Goal: Find specific page/section: Find specific page/section

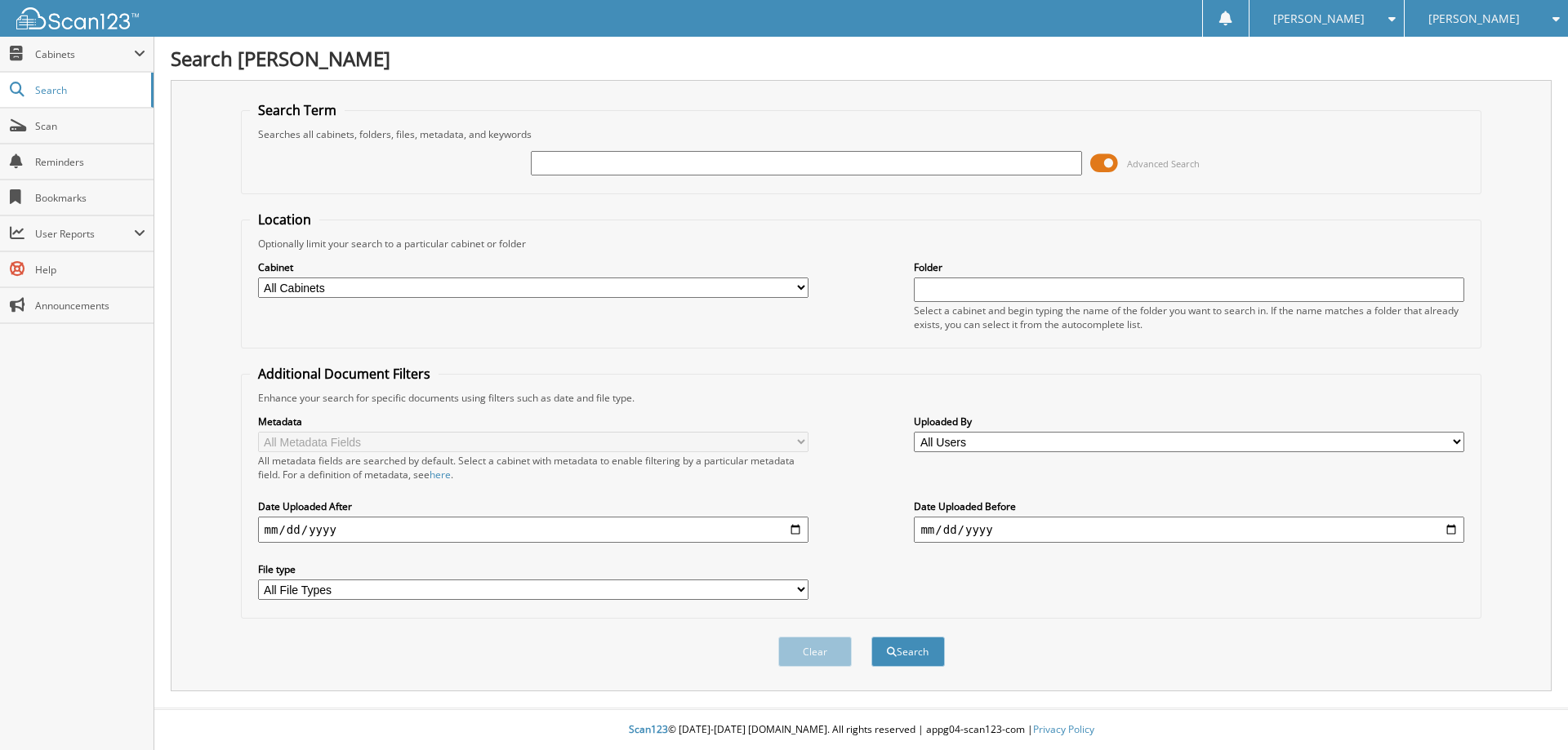
click at [682, 167] on input "text" at bounding box center [805, 163] width 550 height 25
type input "[PERSON_NAME]"
click at [872, 637] on button "Search" at bounding box center [909, 652] width 74 height 30
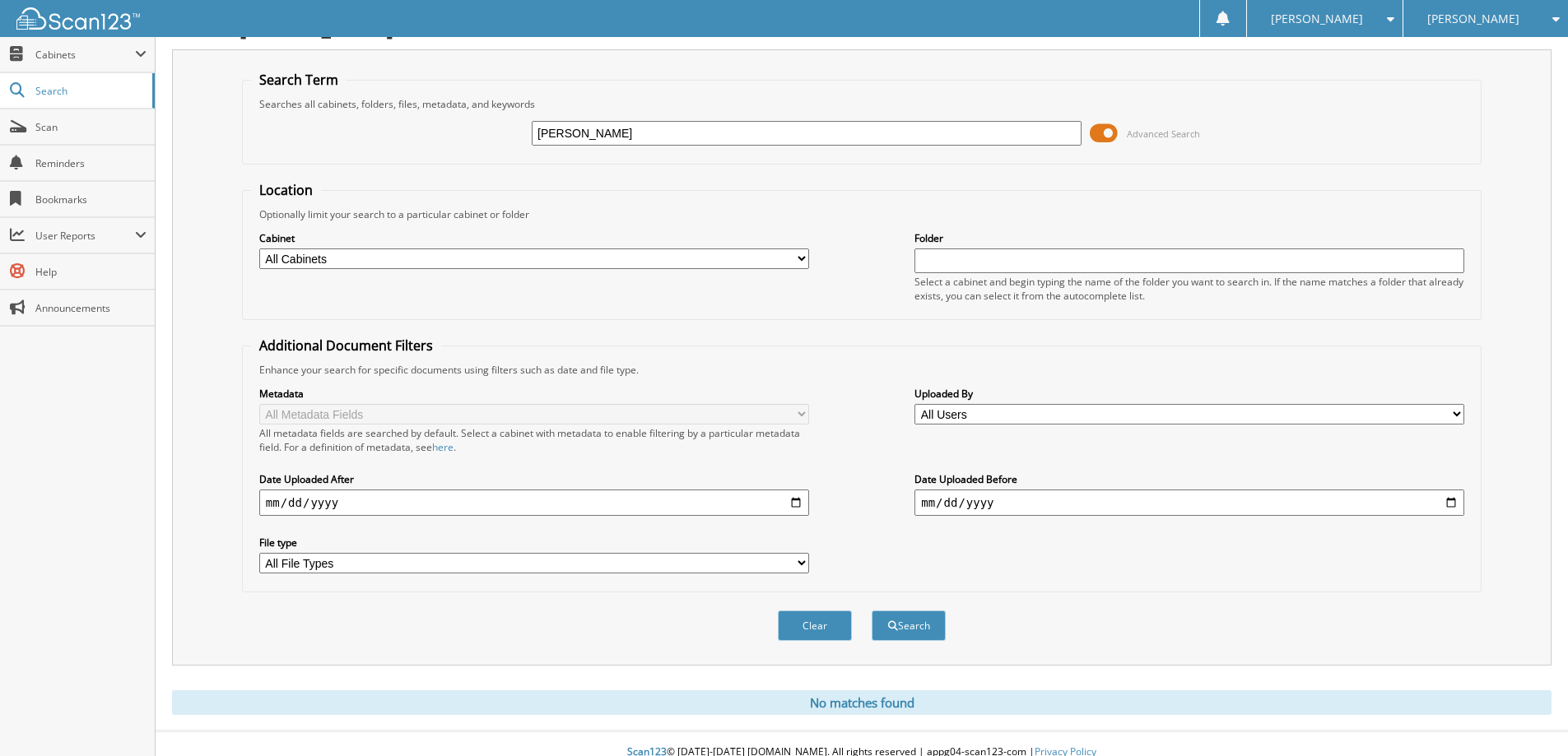
scroll to position [49, 0]
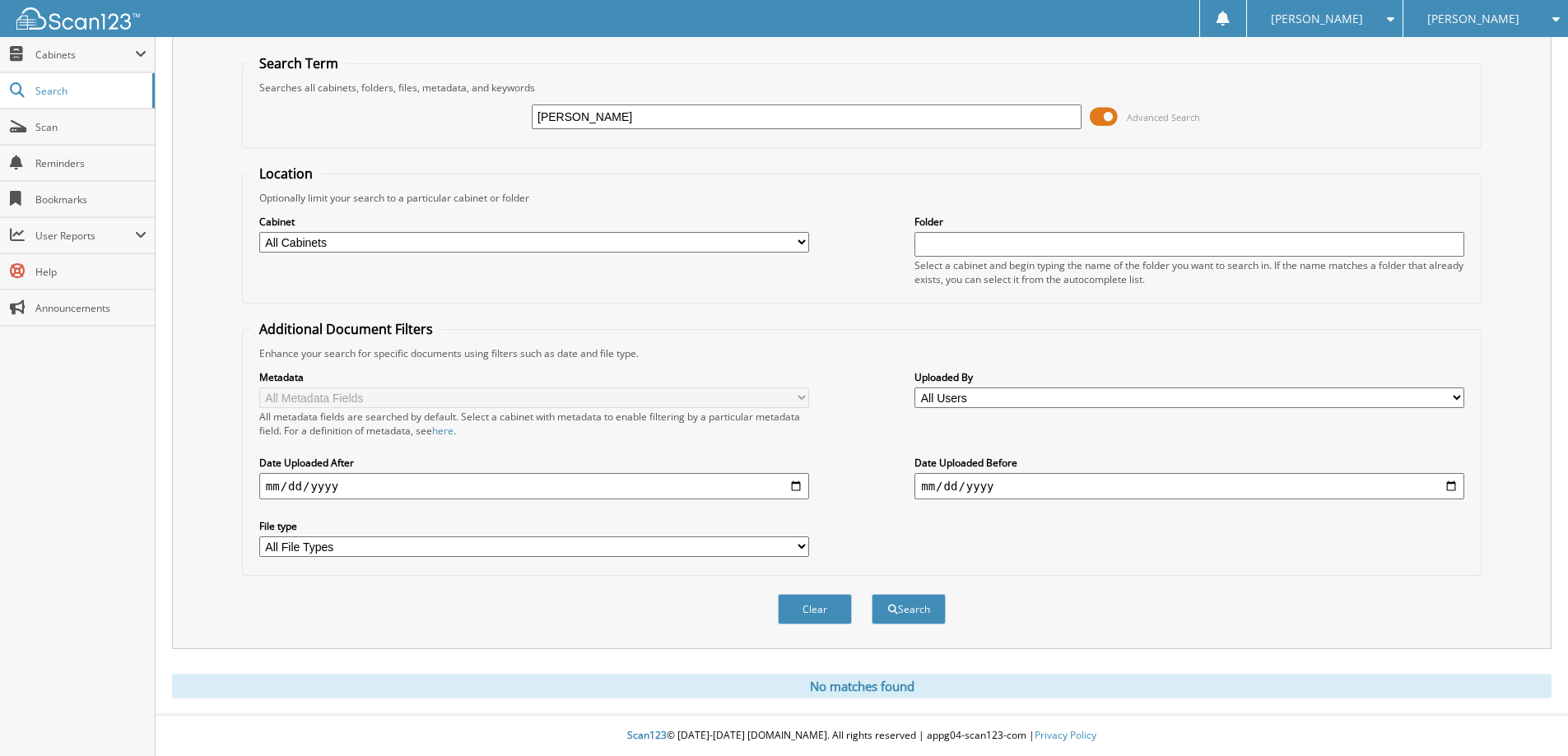
click at [636, 118] on input "Sturdivant" at bounding box center [806, 116] width 550 height 25
type input "106365"
click at [872, 594] on button "Search" at bounding box center [909, 609] width 74 height 31
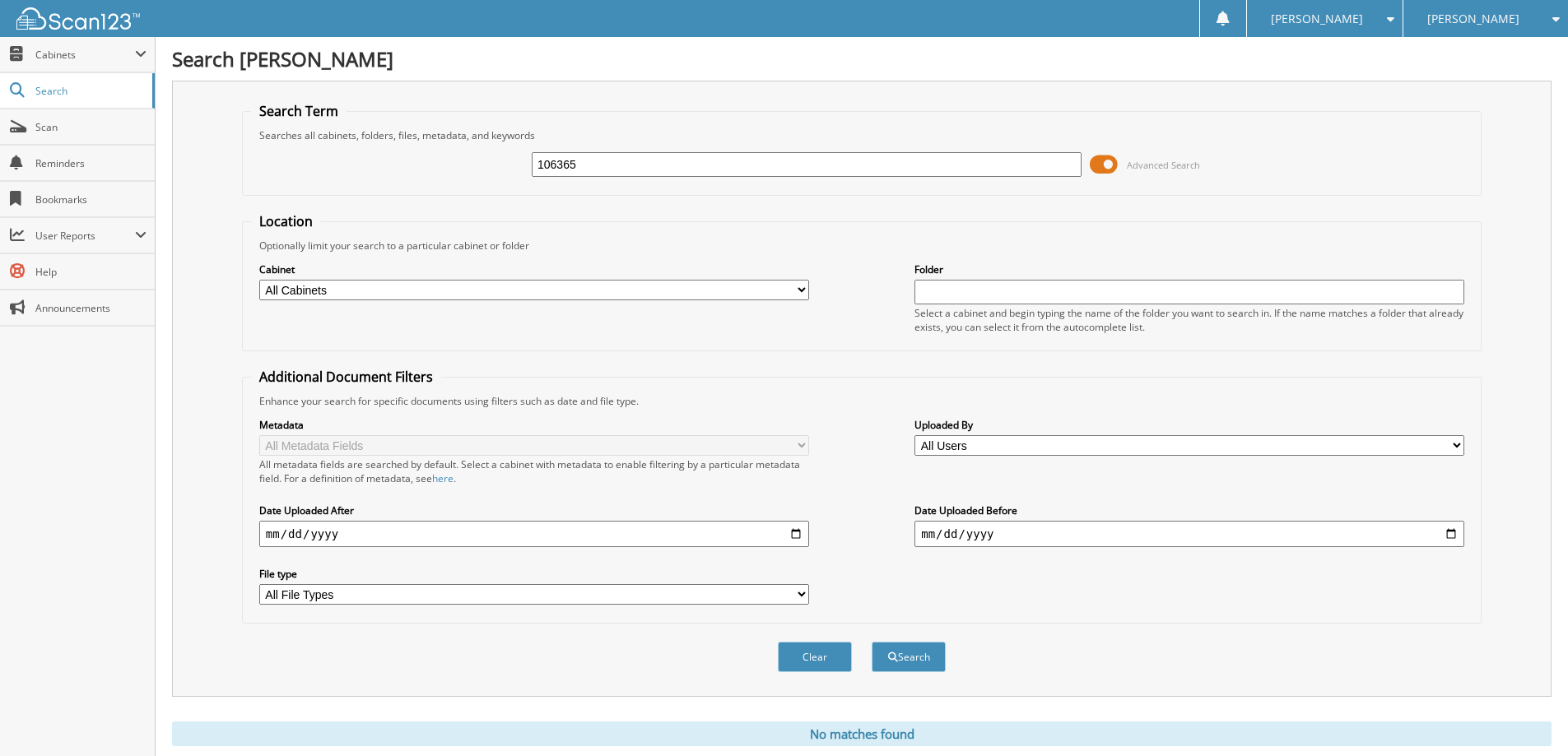
click at [599, 161] on input "106365" at bounding box center [806, 164] width 550 height 25
click at [601, 161] on input "106365" at bounding box center [806, 164] width 550 height 25
click at [1512, 14] on div "[PERSON_NAME]" at bounding box center [1485, 18] width 148 height 37
click at [1378, 20] on div "[PERSON_NAME]" at bounding box center [1325, 18] width 139 height 37
click at [965, 108] on fieldset "Search Term Searches all cabinets, folders, files, metadata, and keywords Advan…" at bounding box center [862, 150] width 1240 height 94
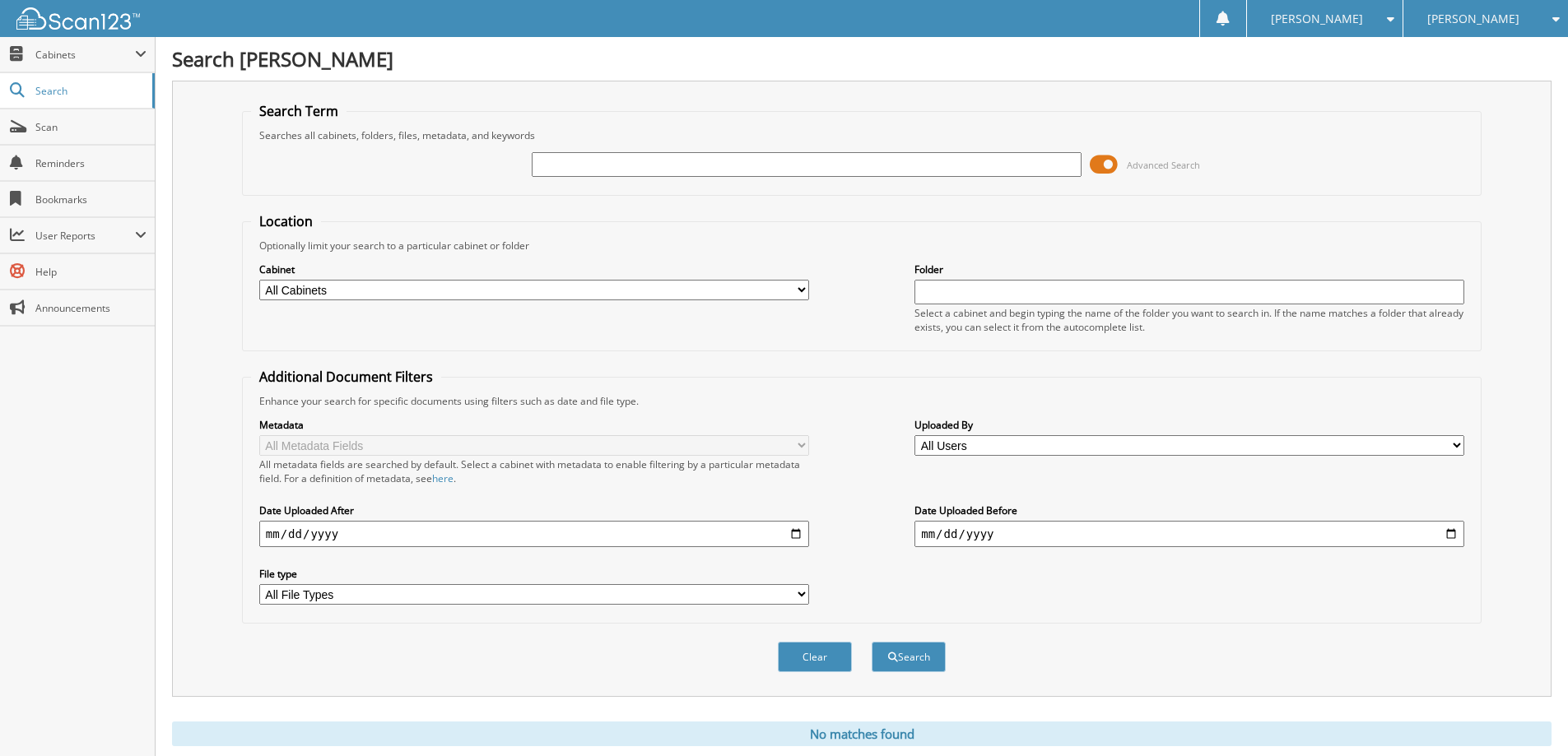
click at [369, 289] on select "All Cabinets PARTS SERVICE REPAIRS Needs Filing" at bounding box center [534, 290] width 550 height 21
click at [489, 216] on fieldset "Location Optionally limit your search to a particular cabinet or folder Cabinet…" at bounding box center [862, 282] width 1240 height 139
click at [707, 159] on input "text" at bounding box center [806, 164] width 550 height 25
click at [55, 55] on span "Cabinets" at bounding box center [85, 55] width 100 height 14
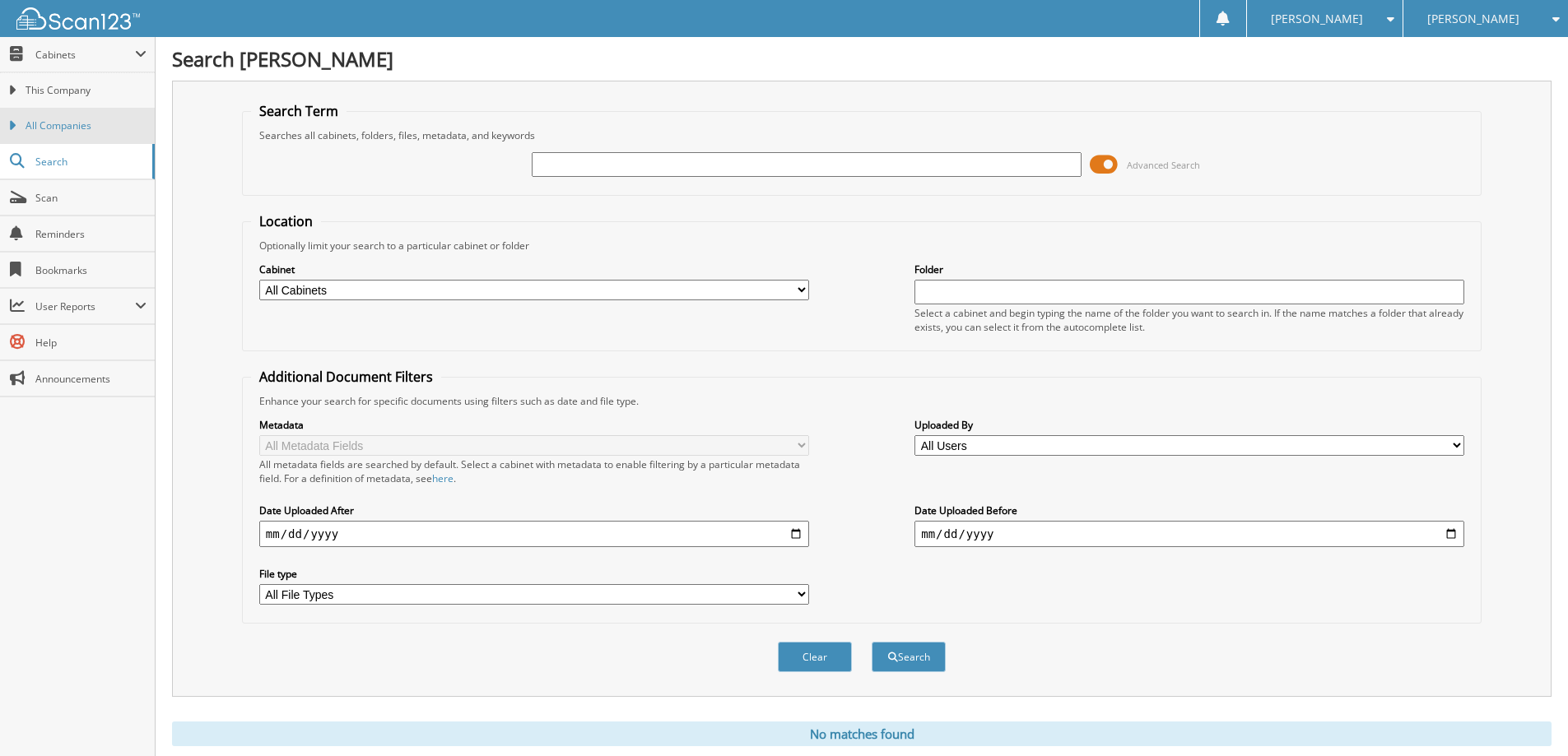
click at [81, 121] on span "All Companies" at bounding box center [86, 126] width 121 height 15
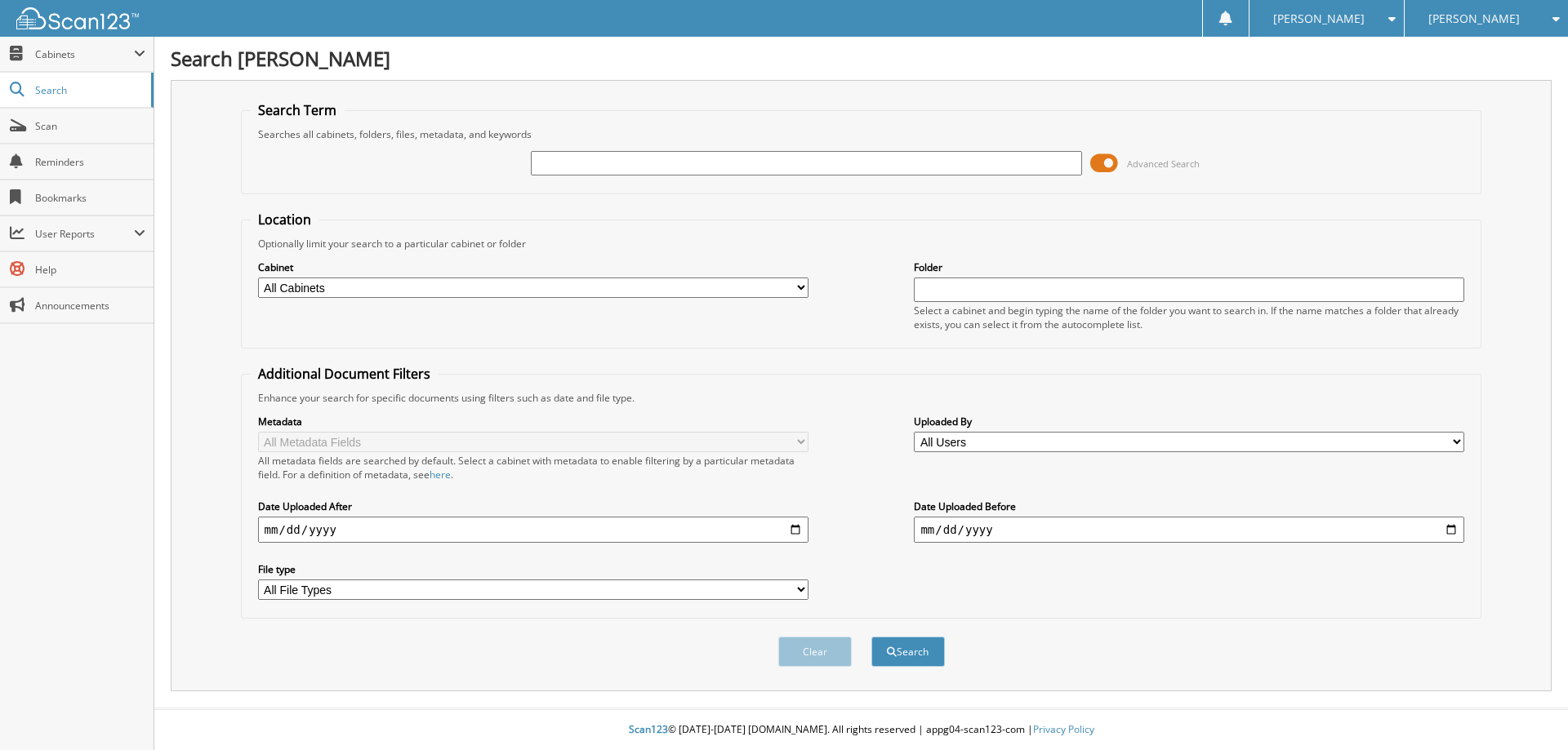
click at [1242, 590] on div "Metadata All Metadata Fields All metadata fields are searched by default. Selec…" at bounding box center [862, 507] width 1224 height 205
click at [561, 235] on fieldset "Location Optionally limit your search to a particular cabinet or folder Cabinet…" at bounding box center [862, 280] width 1242 height 138
click at [570, 158] on input "text" at bounding box center [805, 163] width 550 height 25
type input "159326"
click at [872, 637] on button "Search" at bounding box center [909, 652] width 74 height 30
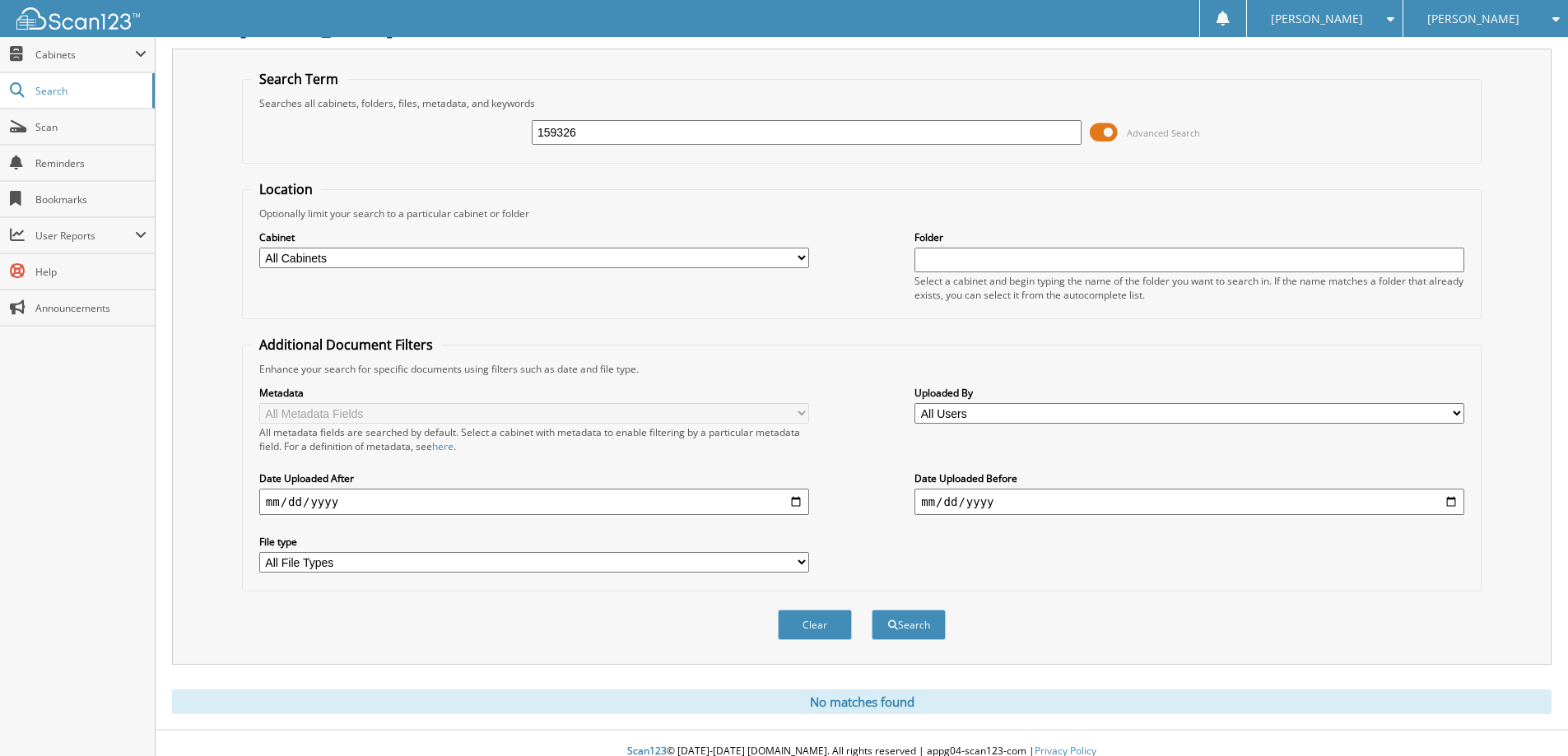
scroll to position [49, 0]
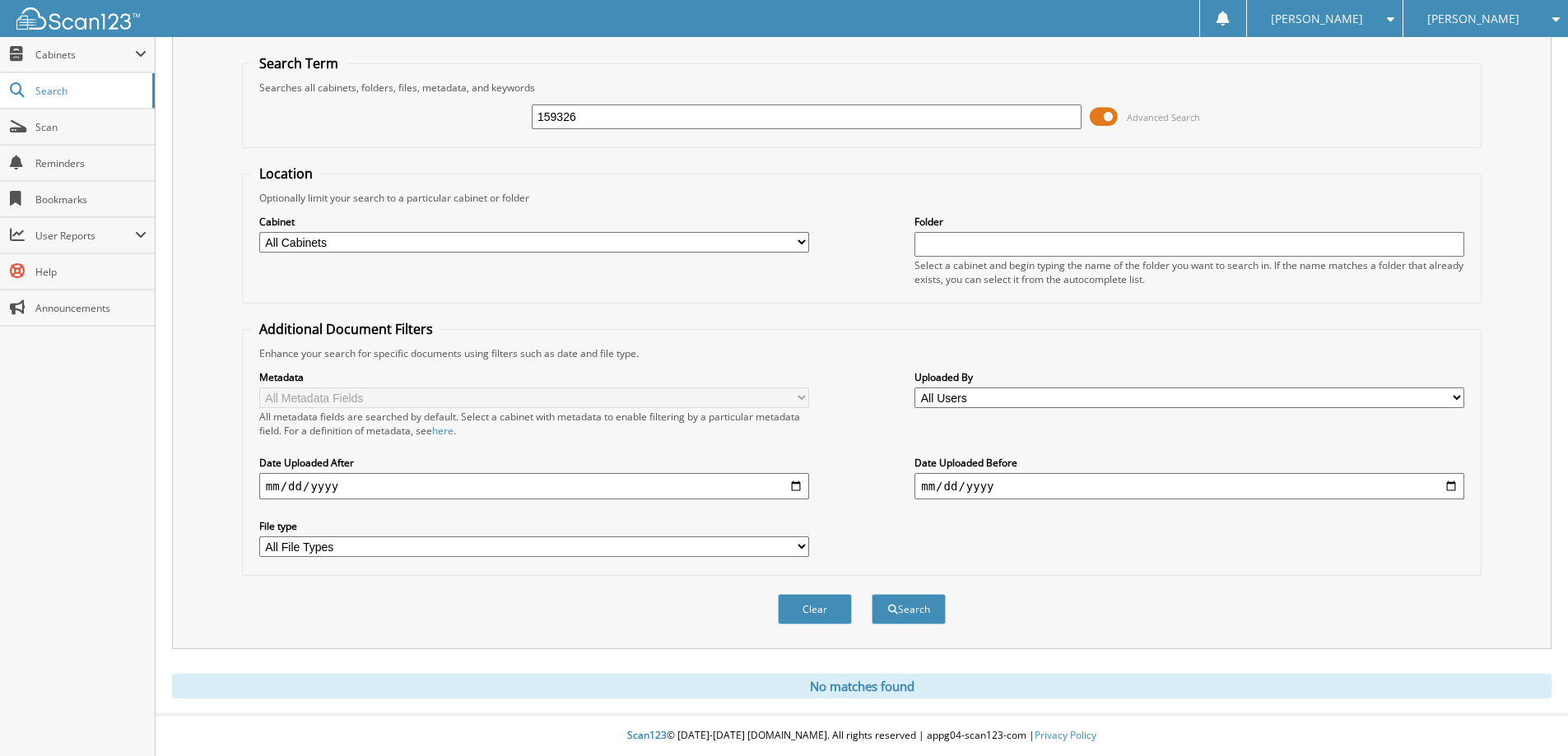
click at [655, 174] on fieldset "Location Optionally limit your search to a particular cabinet or folder Cabinet…" at bounding box center [862, 234] width 1240 height 139
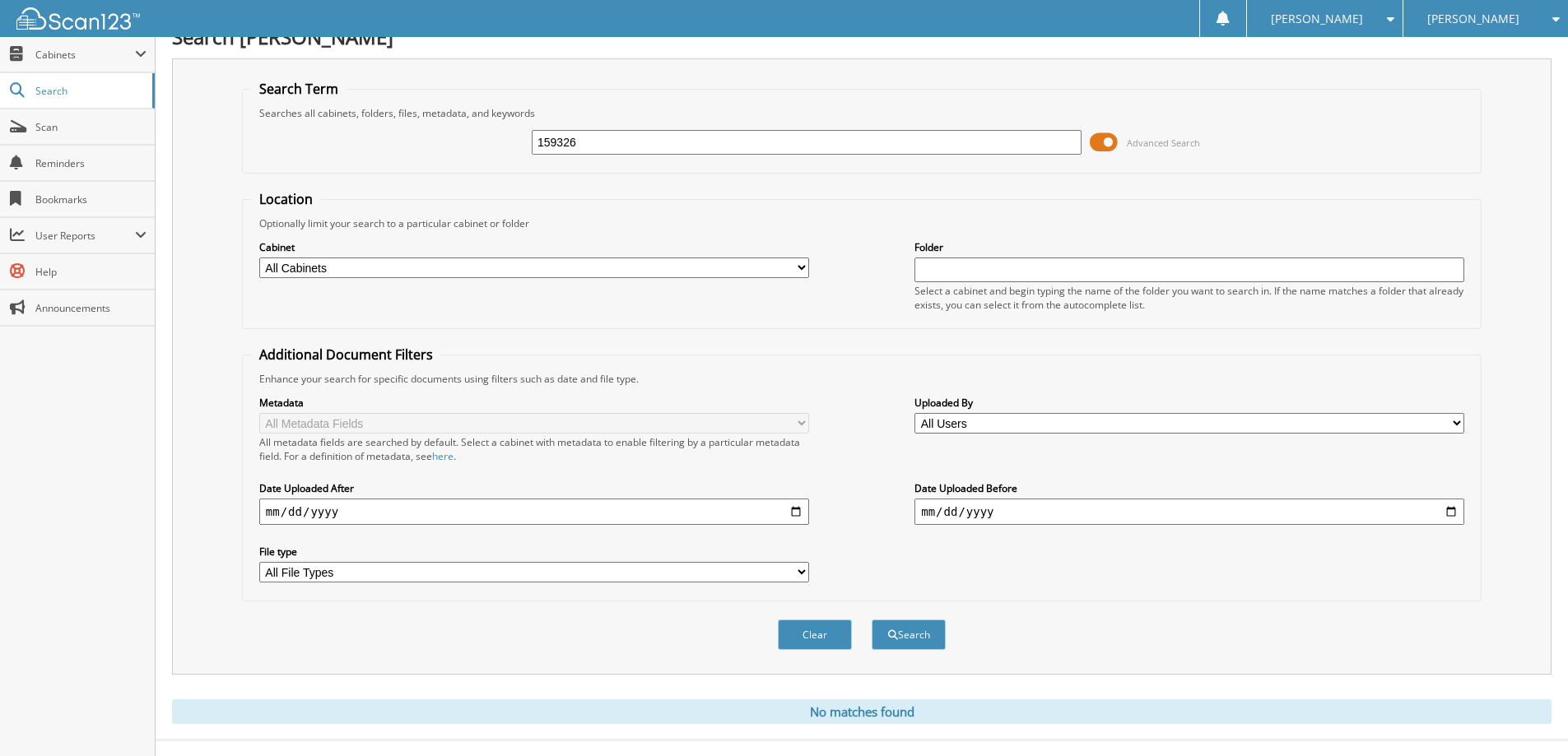
scroll to position [0, 0]
